Goal: Transaction & Acquisition: Purchase product/service

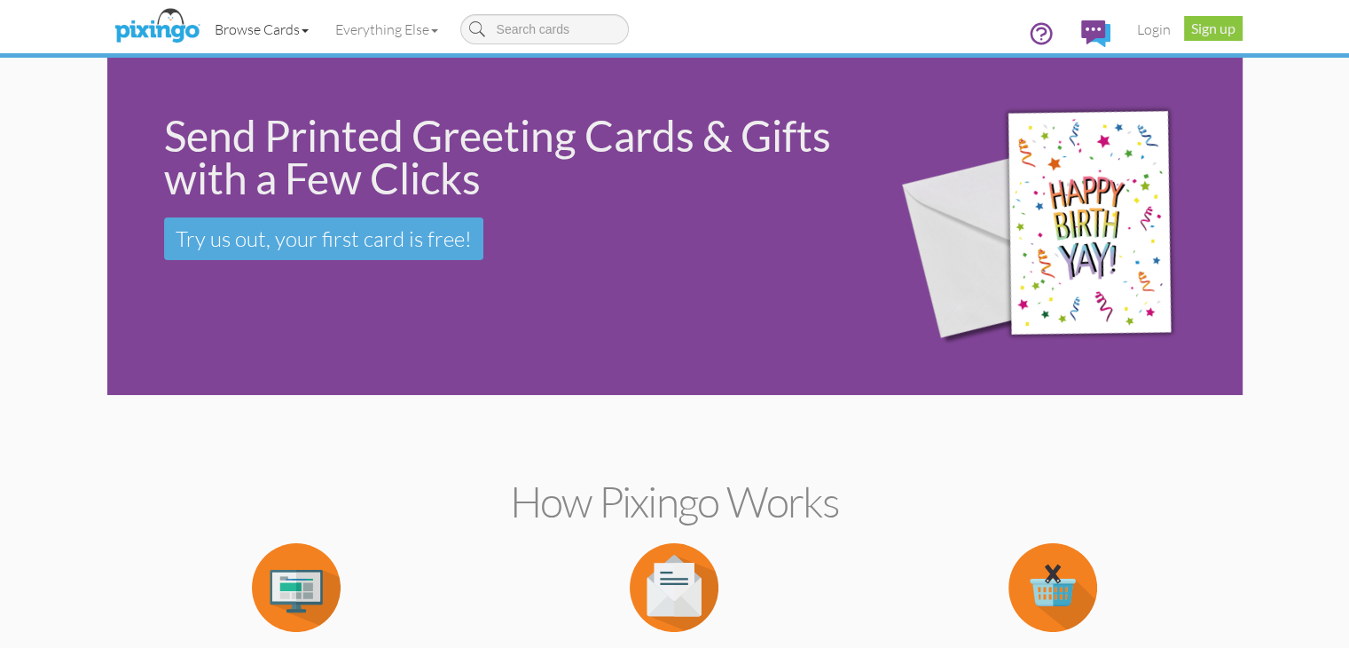
click at [302, 29] on span at bounding box center [305, 31] width 7 height 4
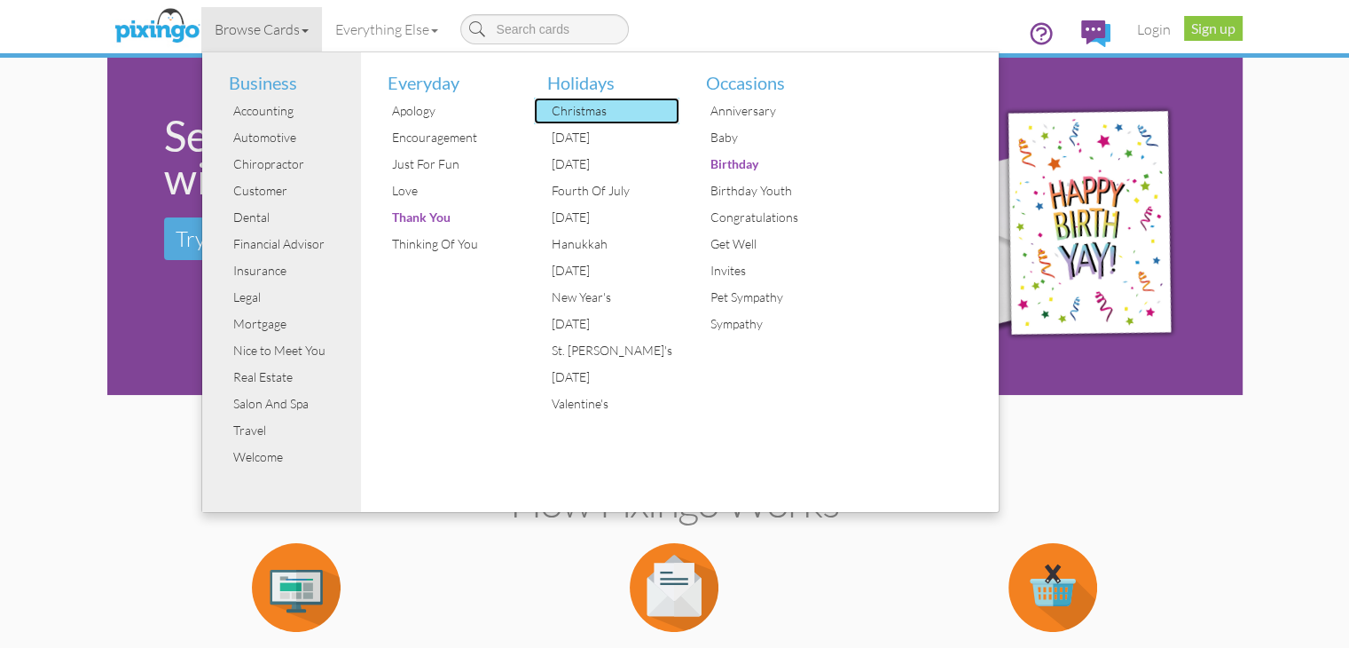
click at [547, 108] on div "Christmas" at bounding box center [613, 111] width 133 height 27
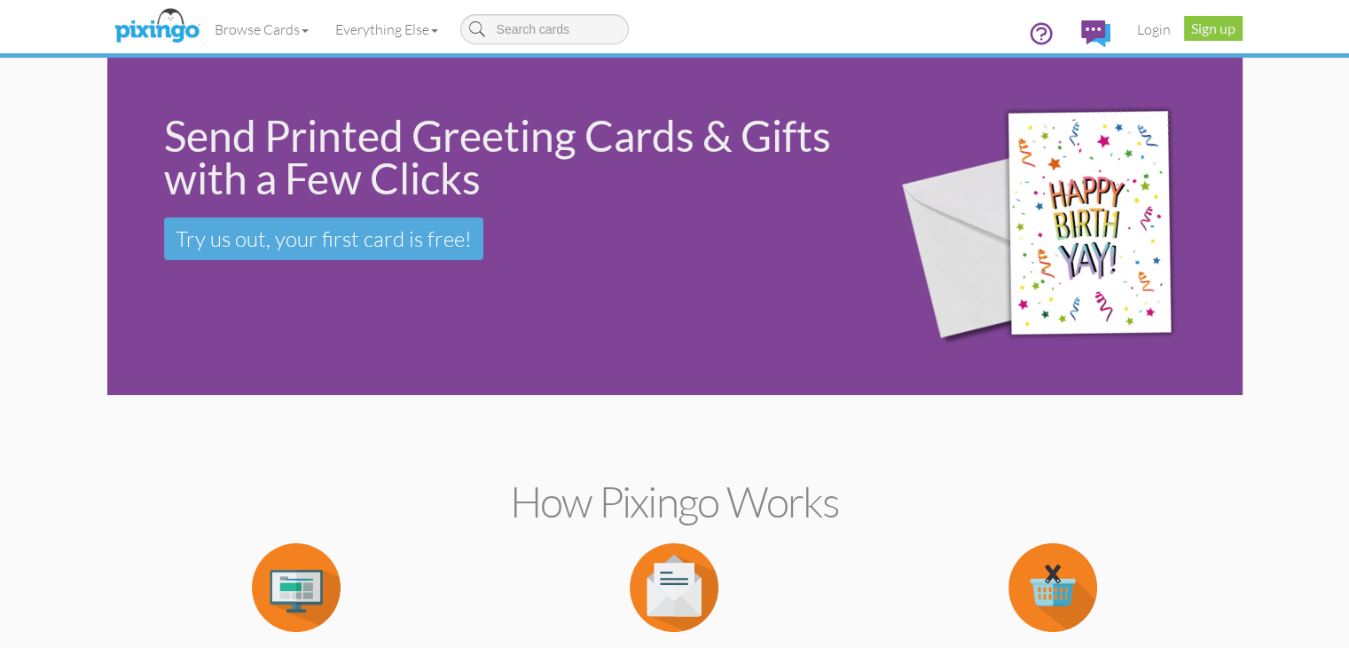
click at [650, 295] on div "Send Printed Greeting Cards & Gifts with a Few Clicks Try us out, your first ca…" at bounding box center [485, 187] width 757 height 259
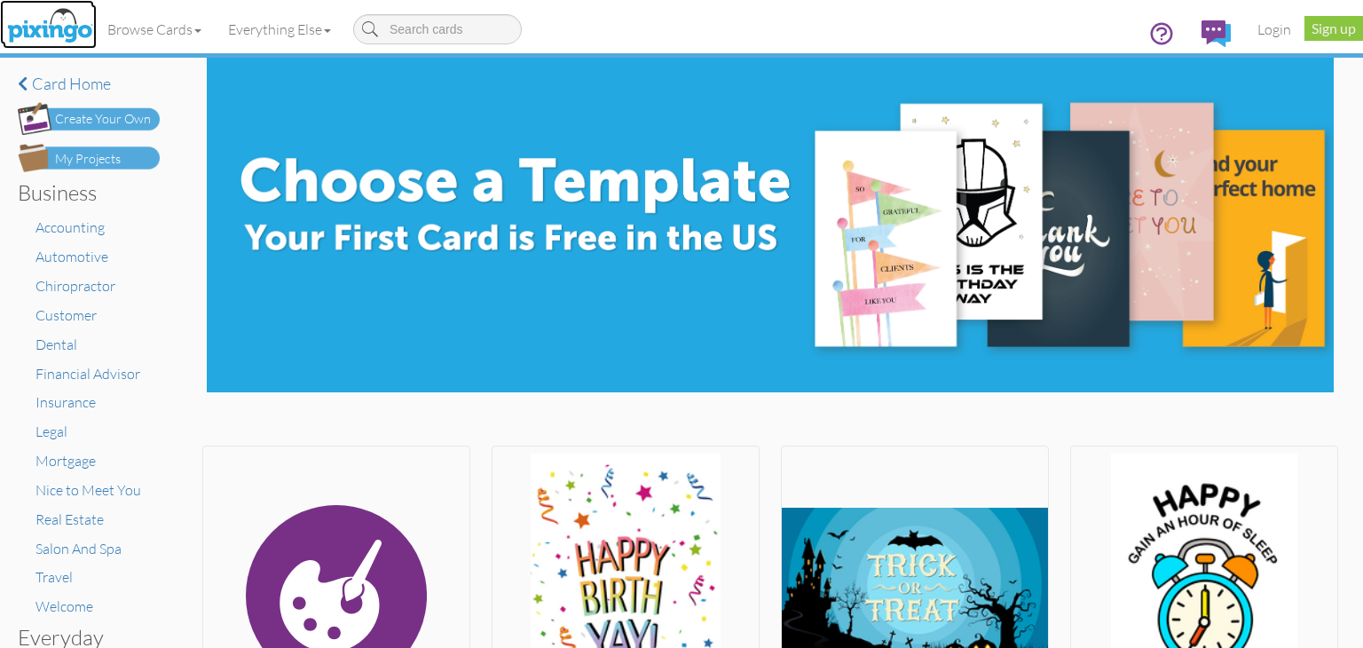
click at [21, 34] on img at bounding box center [50, 26] width 94 height 44
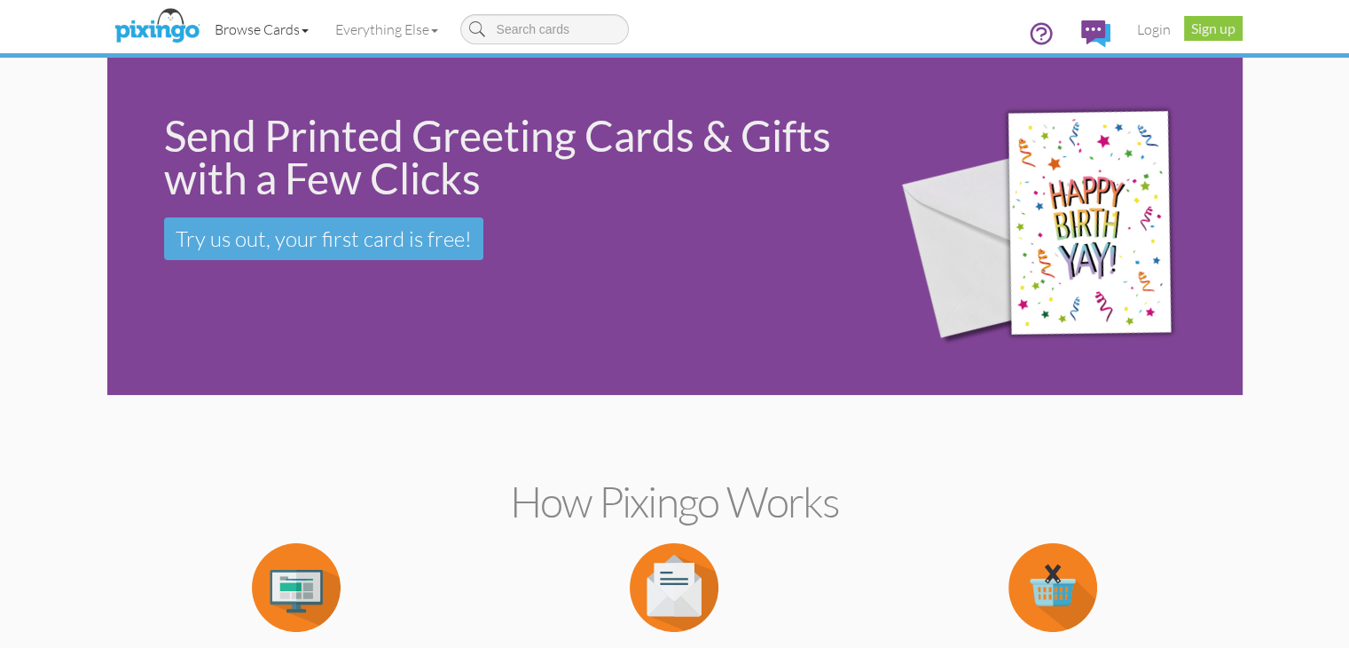
click at [201, 27] on link "Browse Cards" at bounding box center [261, 29] width 121 height 44
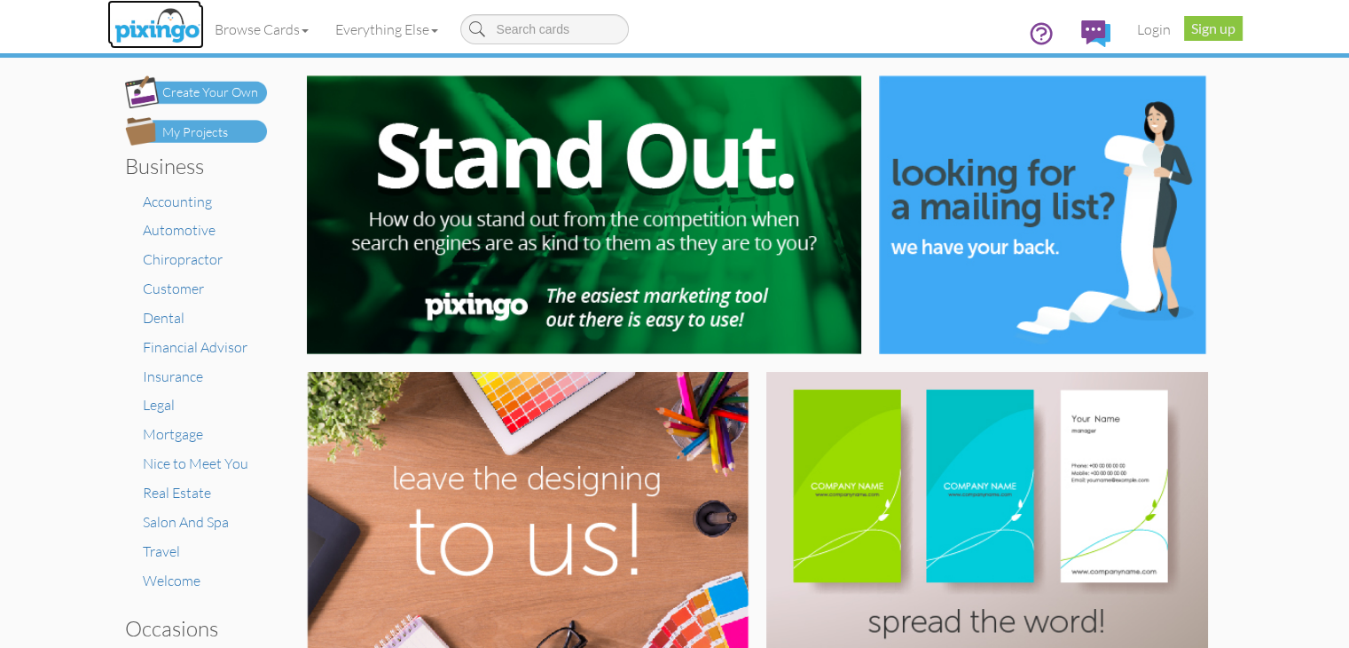
click at [110, 27] on img at bounding box center [157, 26] width 94 height 44
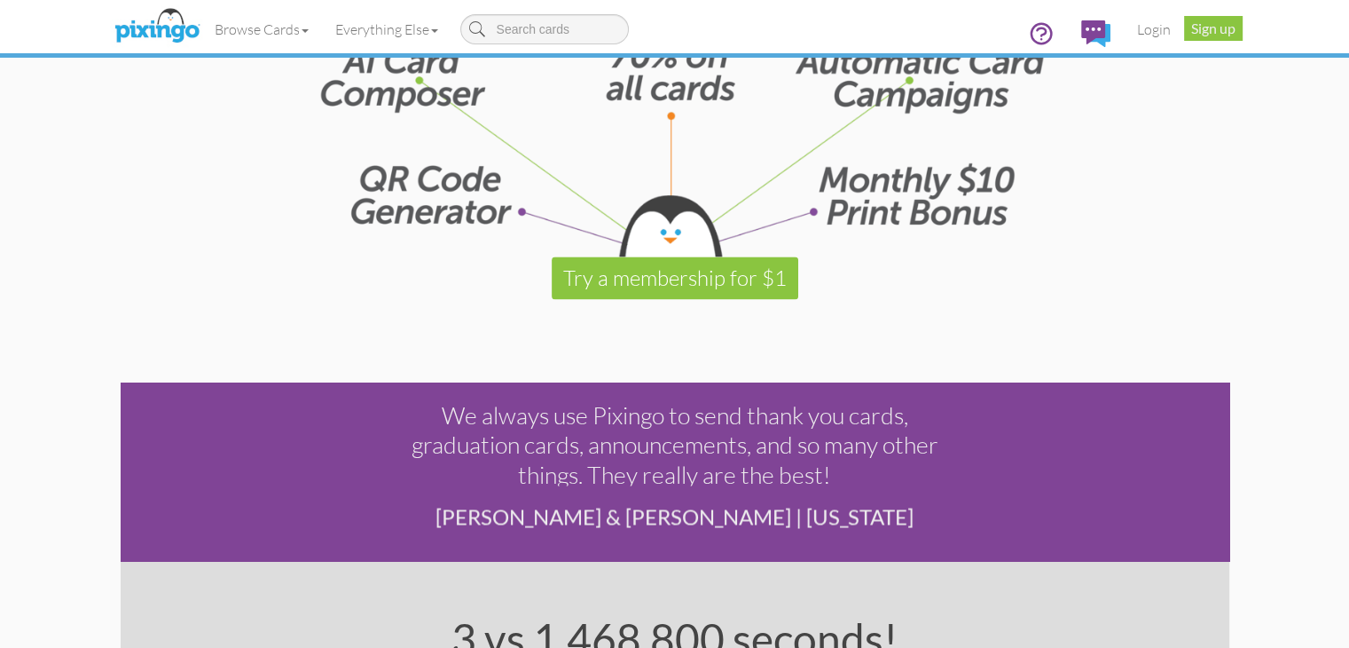
scroll to position [2484, 0]
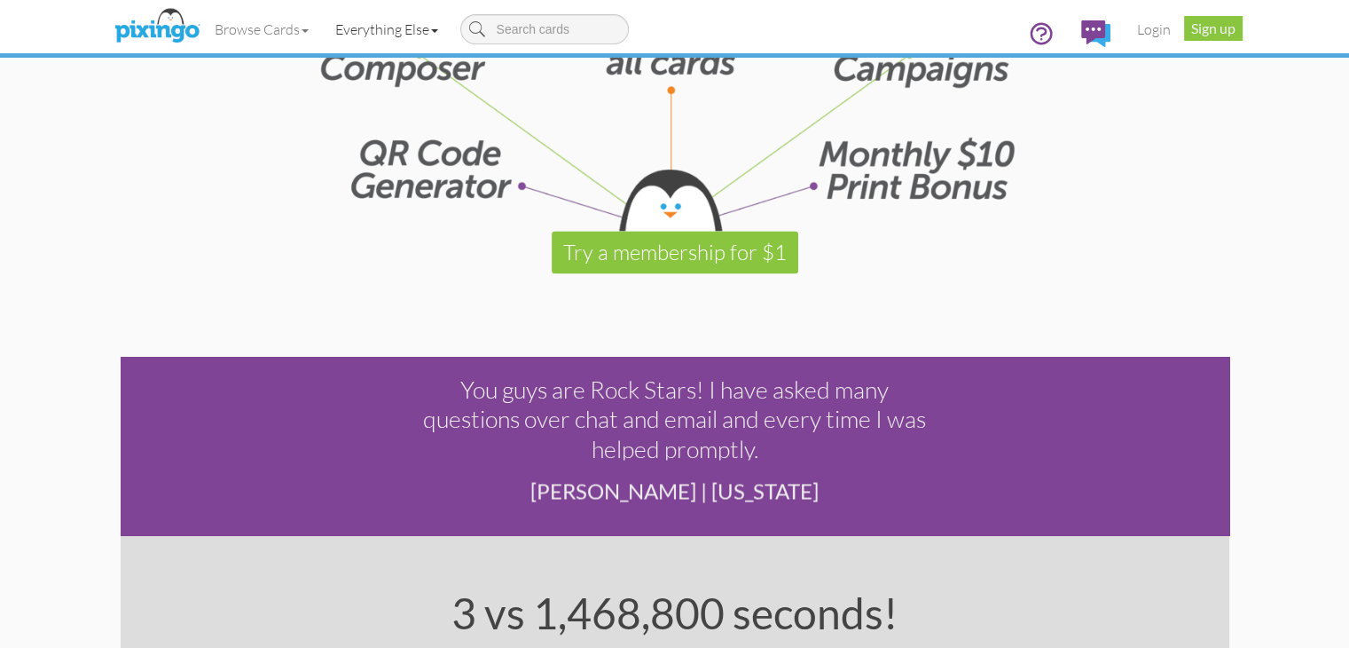
click at [322, 28] on link "Everything Else" at bounding box center [387, 29] width 130 height 44
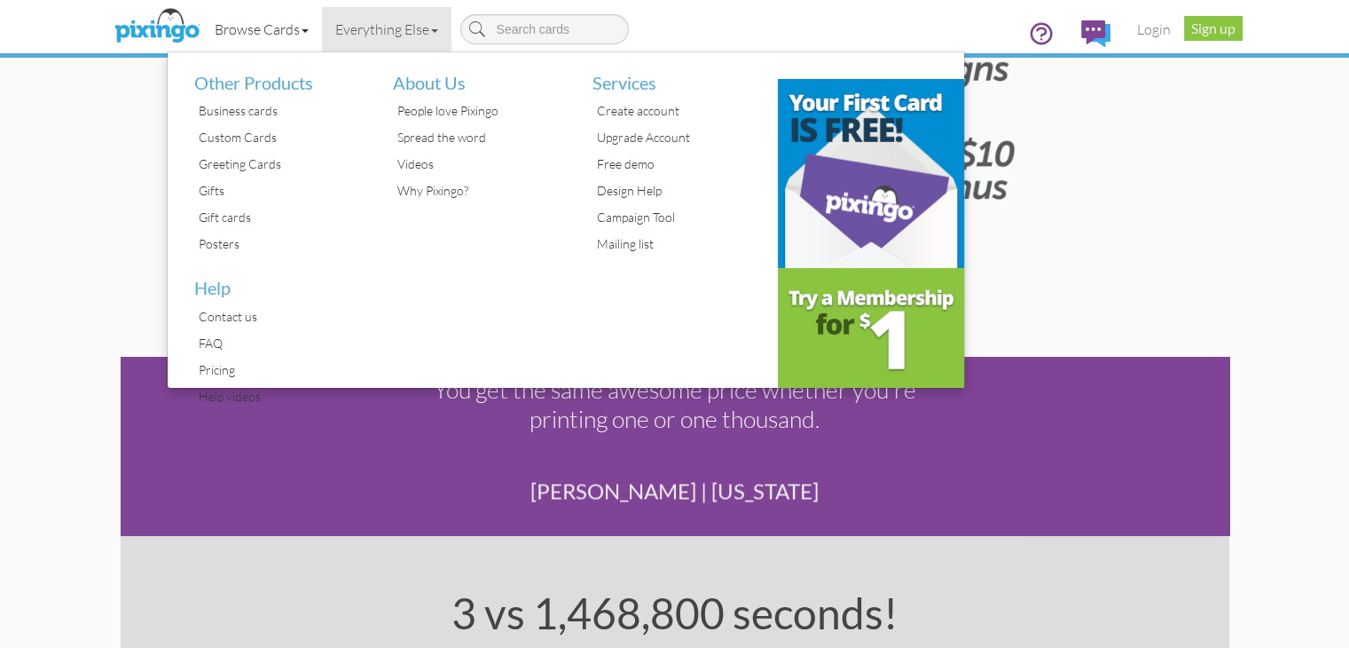
click at [201, 16] on link "Browse Cards" at bounding box center [261, 29] width 121 height 44
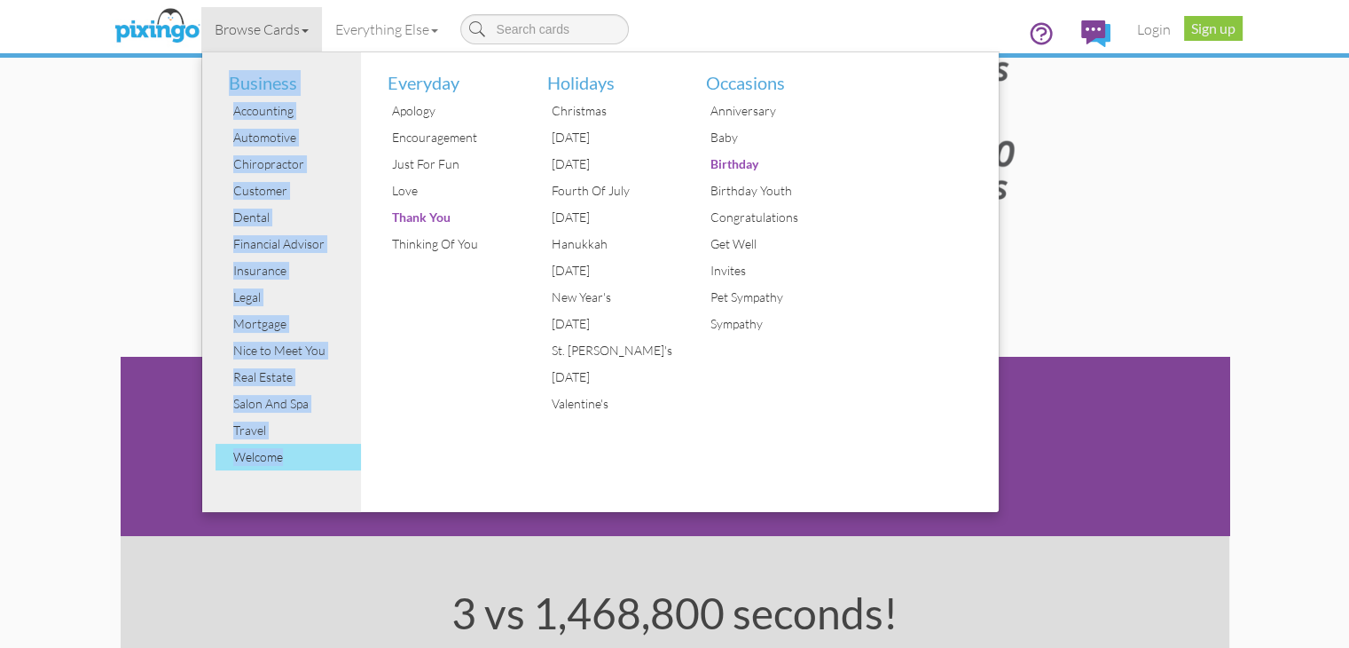
drag, startPoint x: 110, startPoint y: 92, endPoint x: 224, endPoint y: 462, distance: 387.2
click at [224, 462] on ul "Business Accounting Automotive Chiropractor Customer Dental Financial Advisor I…" at bounding box center [289, 261] width 146 height 419
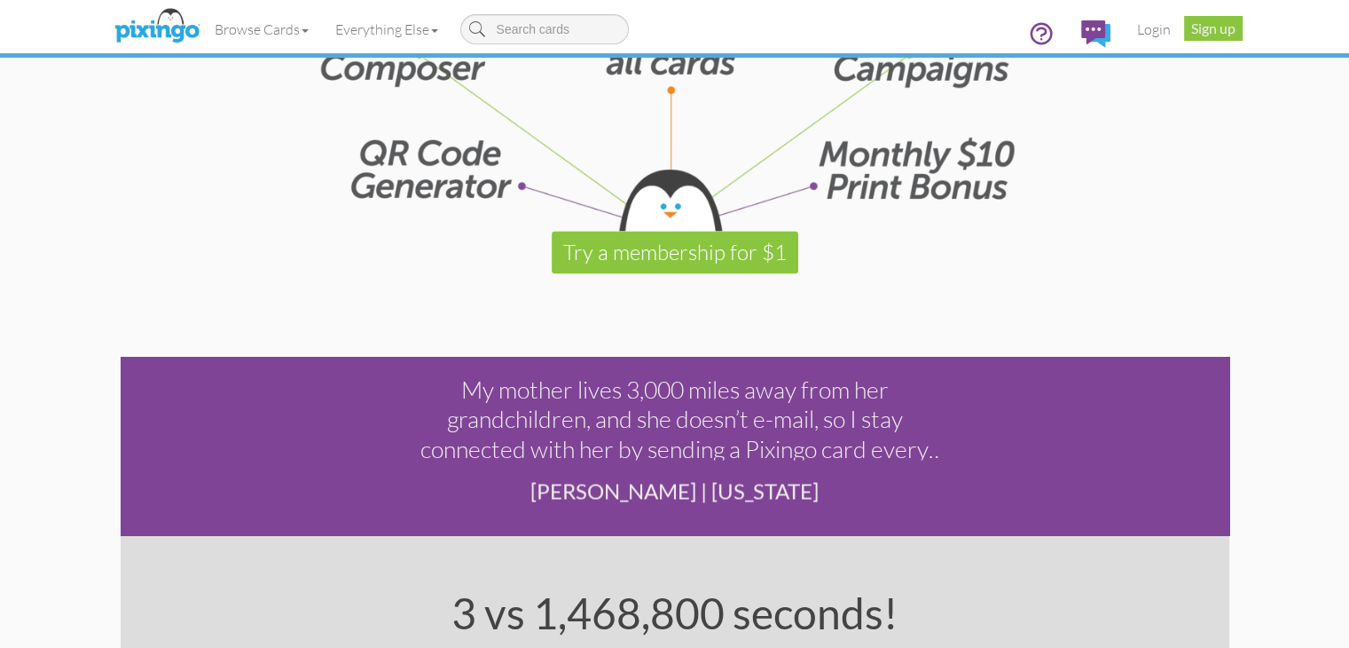
copy ul "Business Accounting Automotive Chiropractor Customer Dental Financial Advisor I…"
click at [201, 15] on link "Browse Cards" at bounding box center [261, 29] width 121 height 44
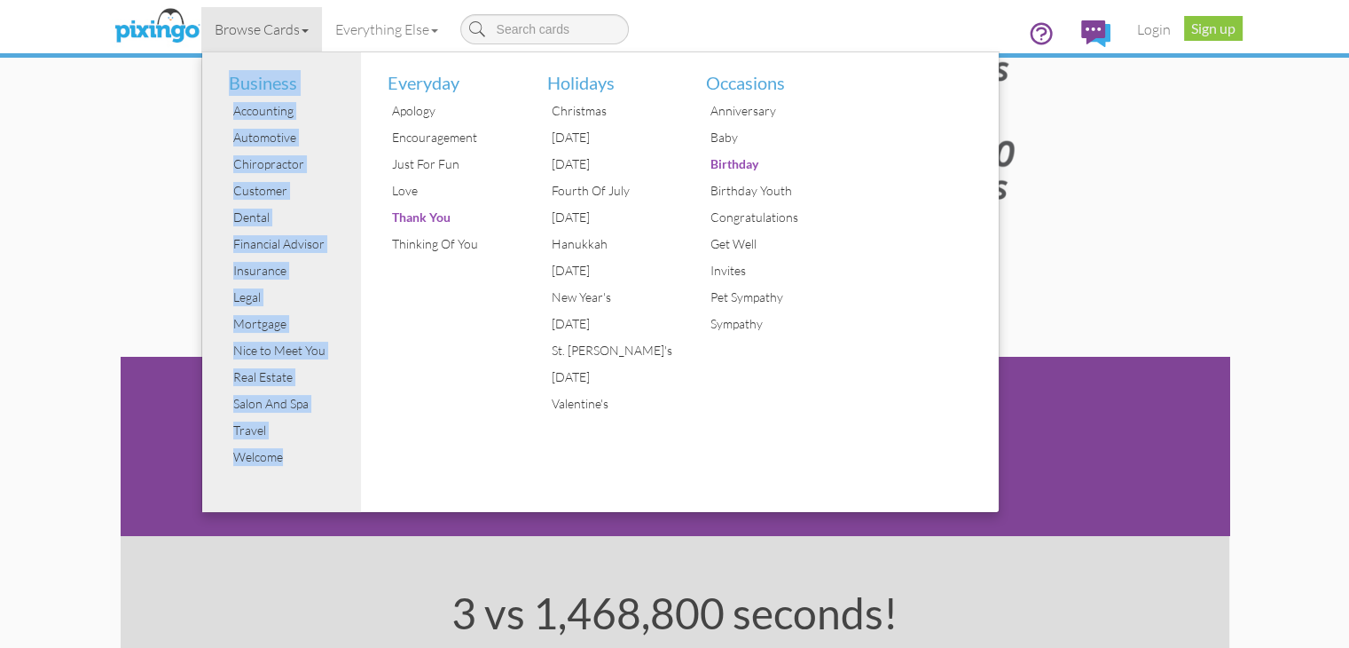
copy ul "Business Accounting Automotive Chiropractor Customer Dental Financial Advisor I…"
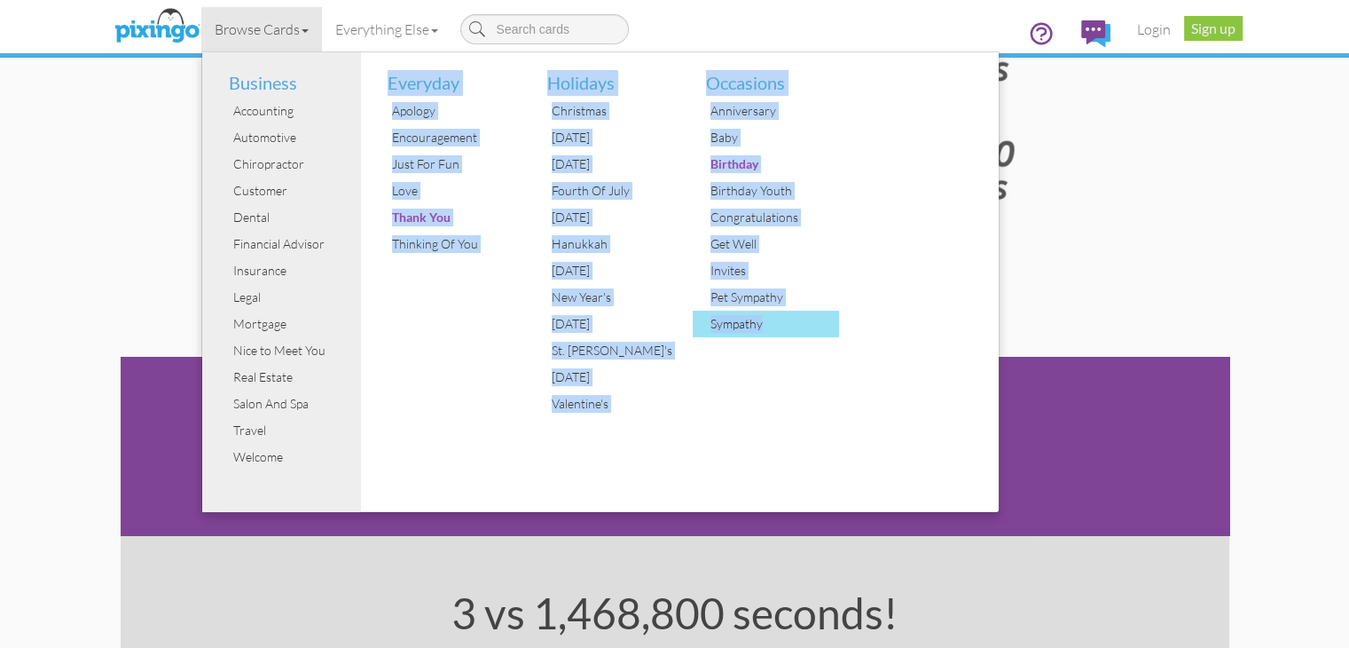
drag, startPoint x: 270, startPoint y: 69, endPoint x: 665, endPoint y: 331, distance: 474.4
click at [665, 331] on ul "Business Accounting Automotive Chiropractor Customer Dental Financial Advisor I…" at bounding box center [600, 281] width 798 height 461
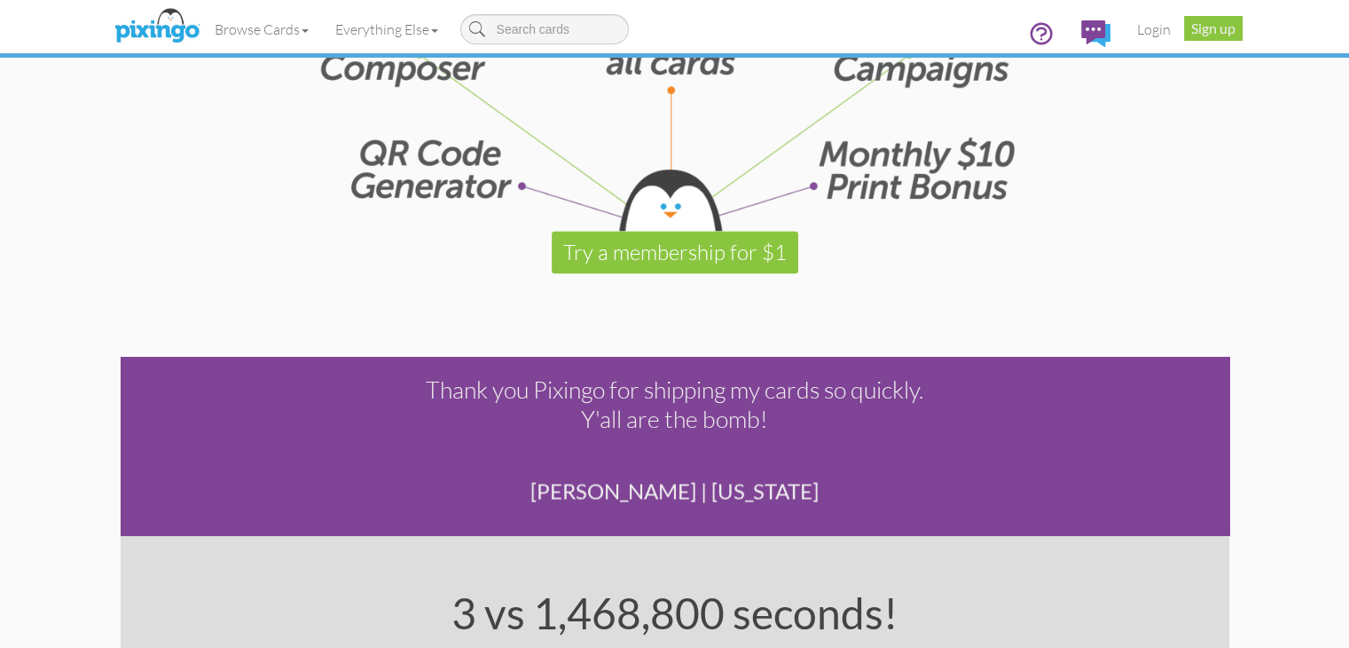
copy ul "Everyday Apology Encouragement Just For Fun Love Thank You Thinking Of You Holi…"
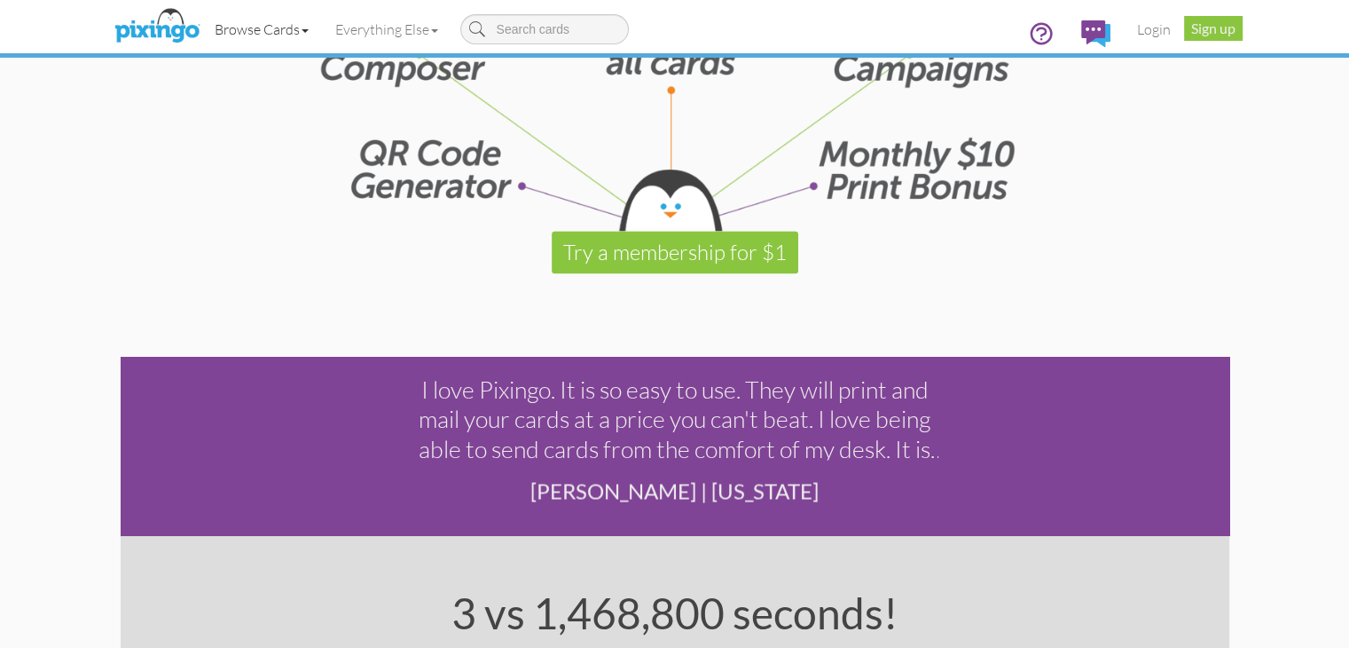
click at [201, 24] on link "Browse Cards" at bounding box center [261, 29] width 121 height 44
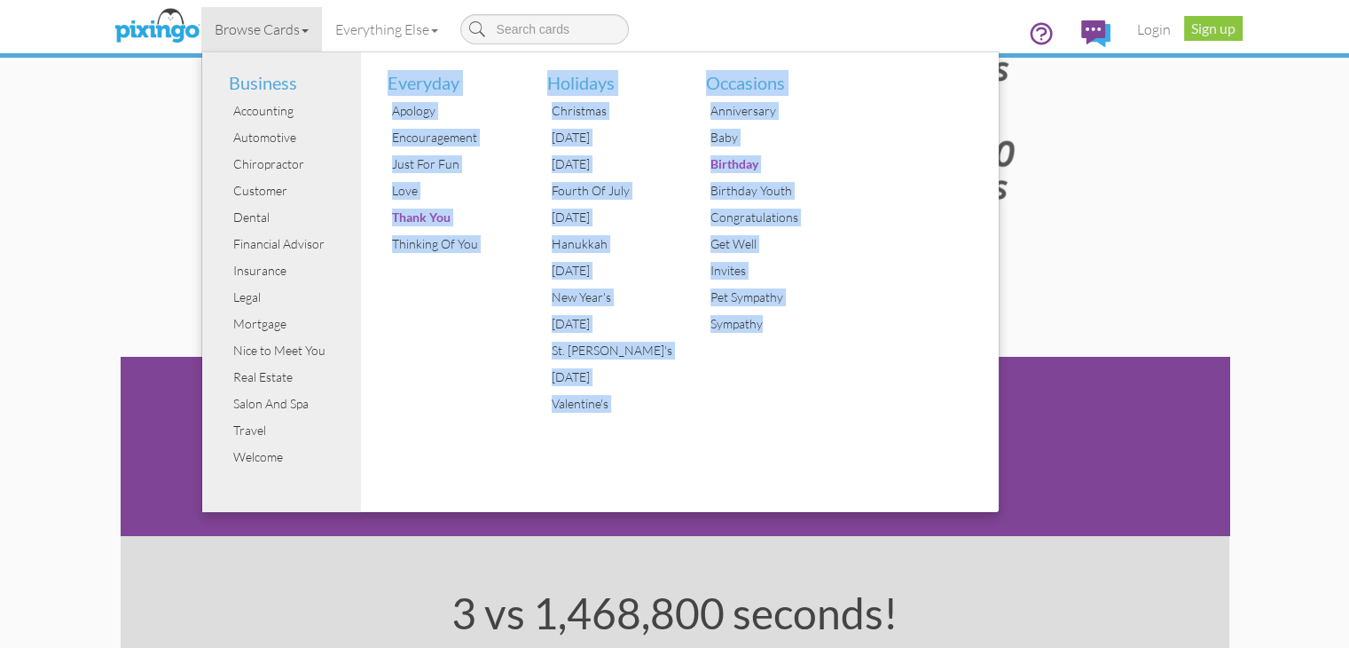
copy ul "Everyday Apology Encouragement Just For Fun Love Thank You Thinking Of You Holi…"
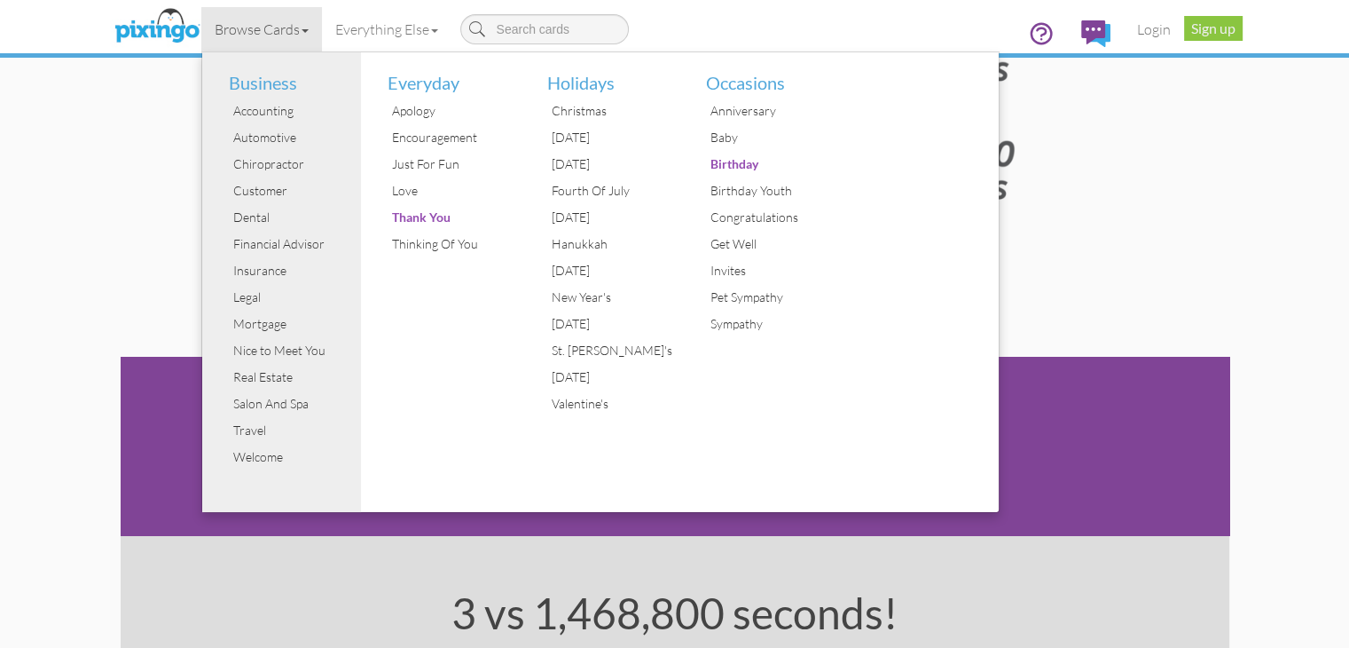
click at [970, 287] on section "Do more with a membership Try a membership for $1" at bounding box center [675, 127] width 1109 height 406
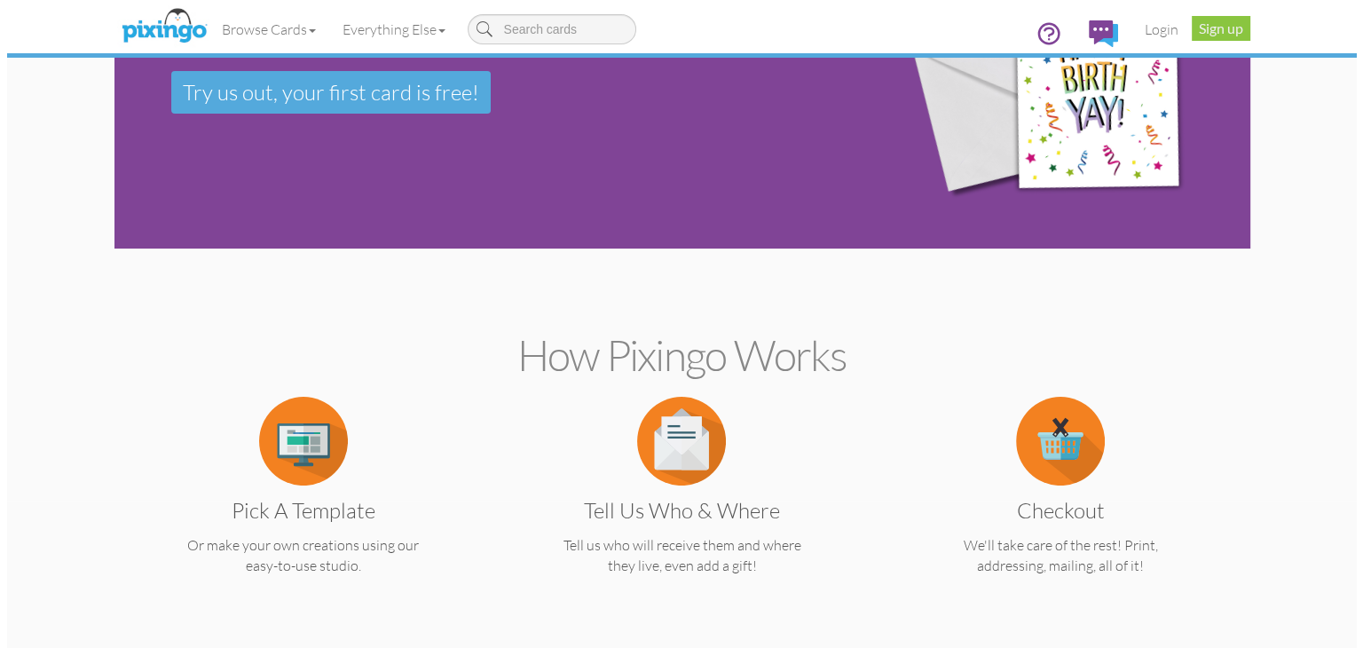
scroll to position [0, 0]
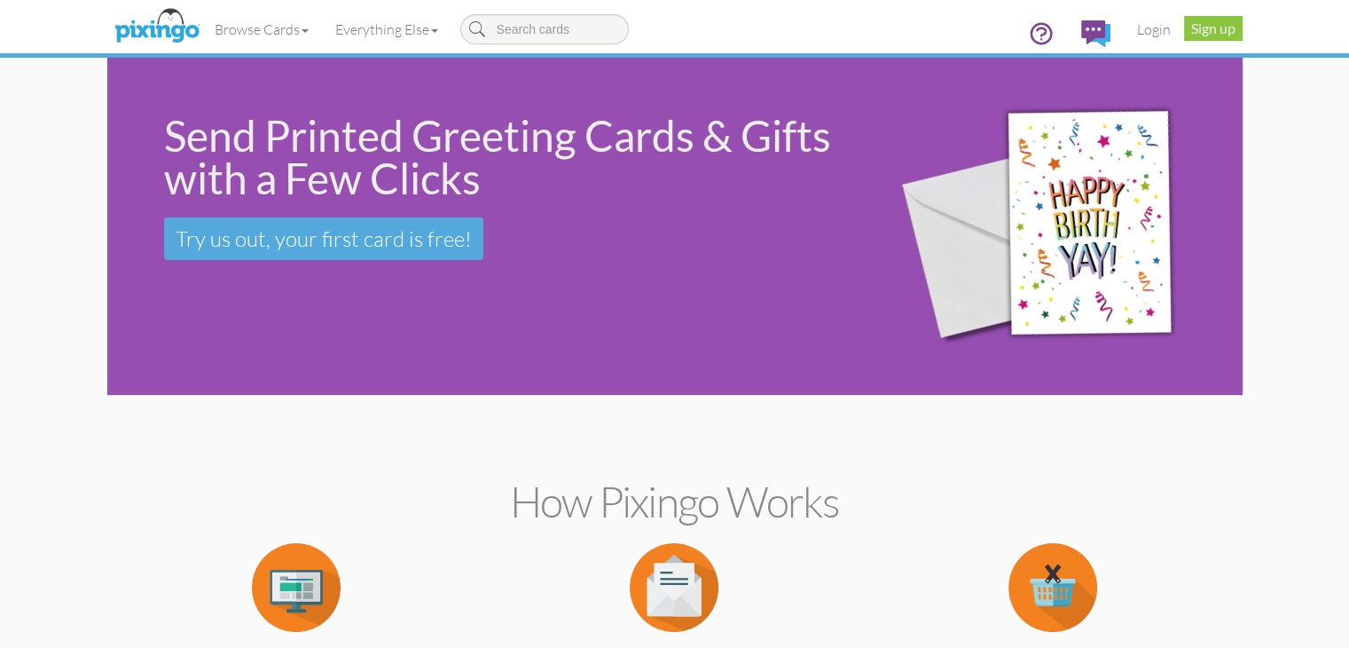
click at [653, 321] on div "Send Printed Greeting Cards & Gifts with a Few Clicks Try us out, your first ca…" at bounding box center [675, 226] width 1136 height 337
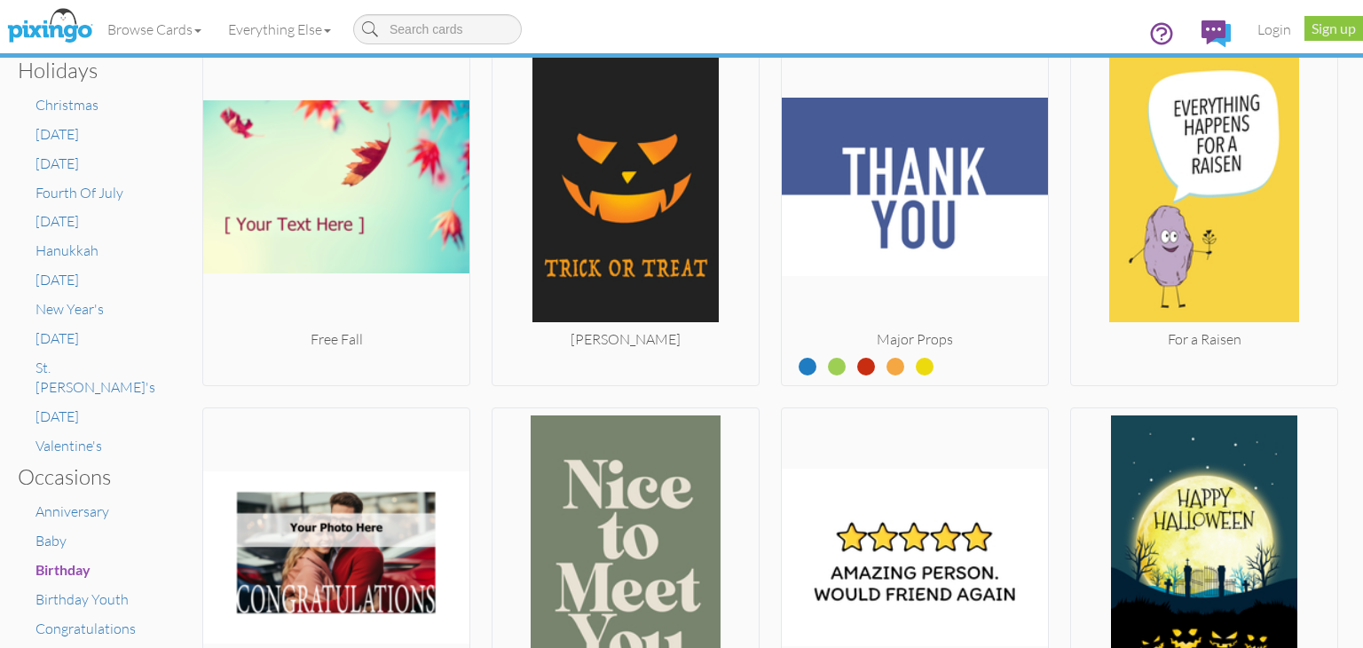
scroll to position [887, 0]
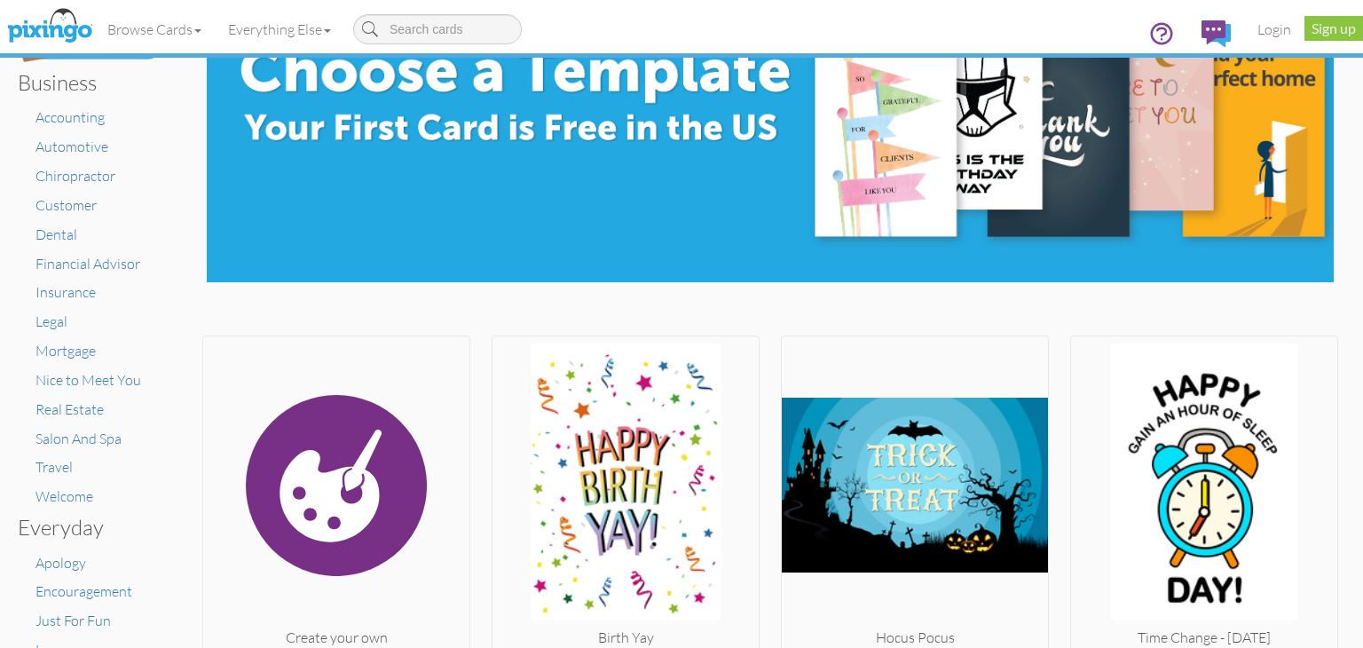
scroll to position [0, 0]
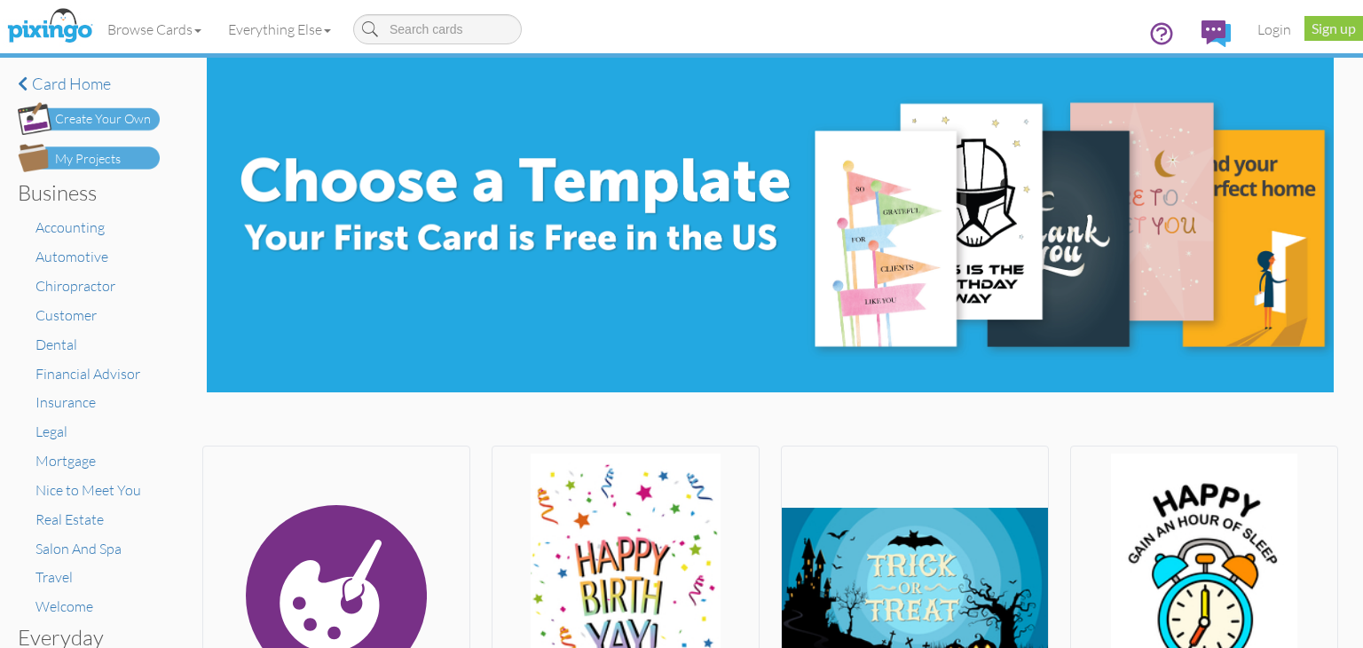
drag, startPoint x: 1256, startPoint y: 410, endPoint x: 1362, endPoint y: 417, distance: 105.8
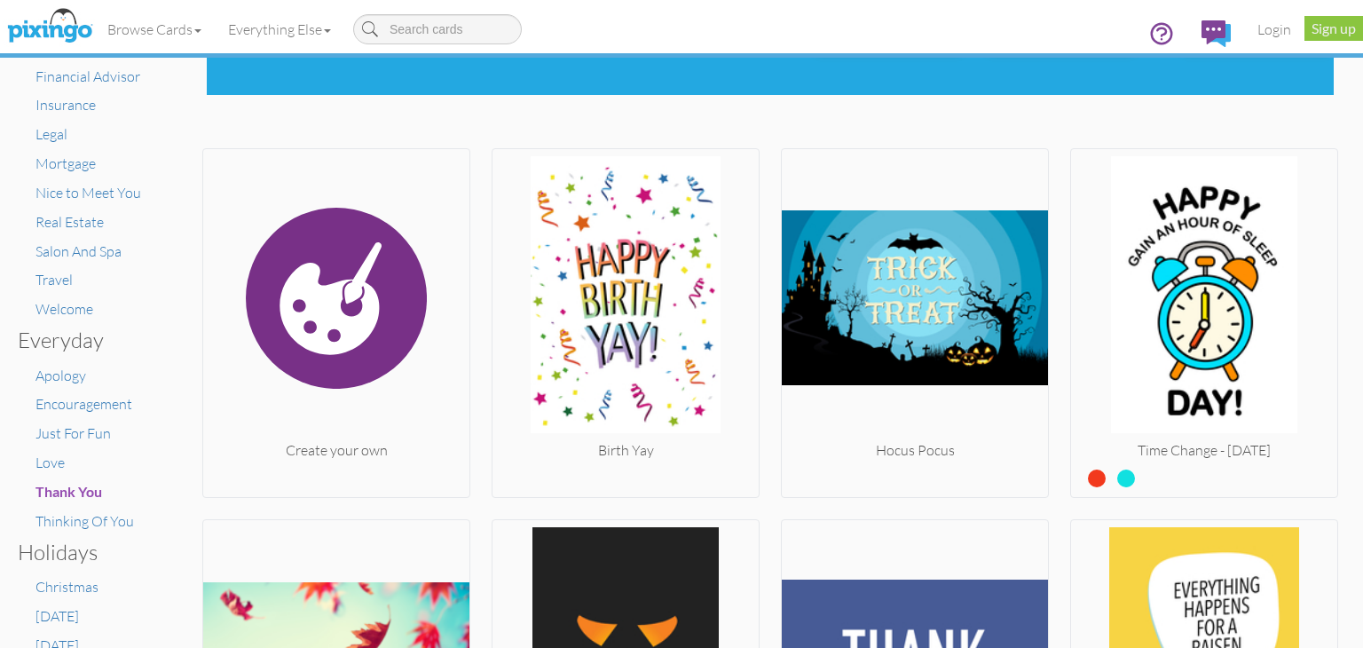
scroll to position [249, 0]
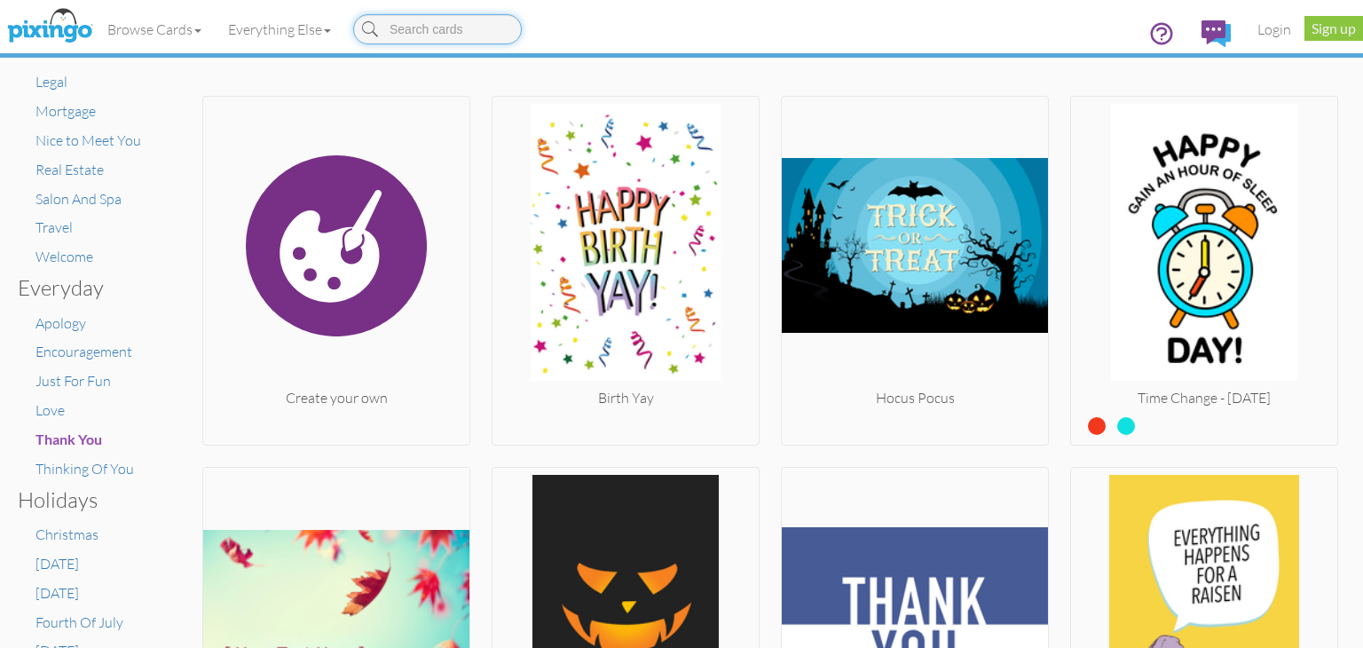
scroll to position [355, 0]
